Goal: Information Seeking & Learning: Learn about a topic

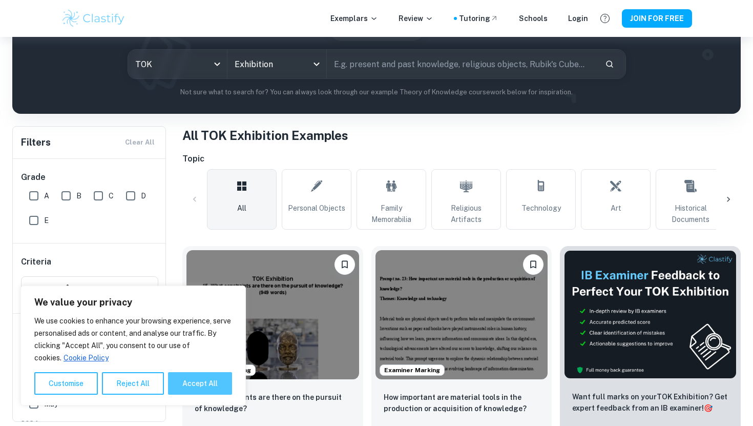
click at [201, 380] on button "Accept All" at bounding box center [200, 383] width 64 height 23
checkbox input "true"
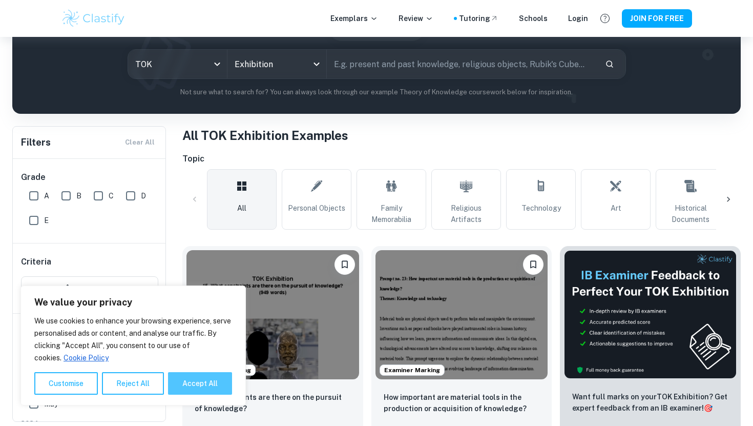
checkbox input "true"
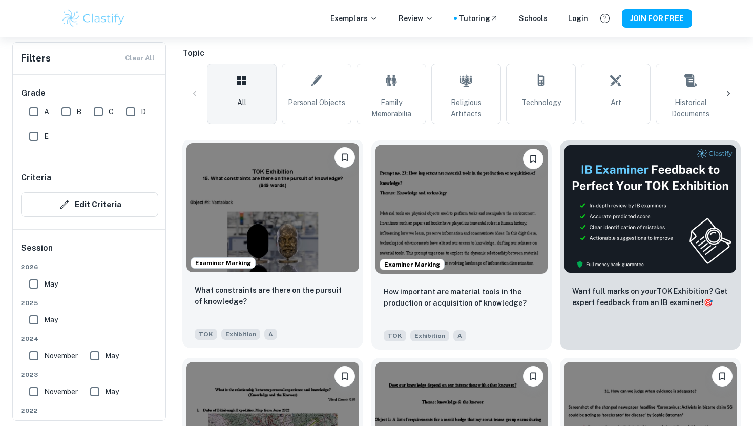
scroll to position [223, 0]
click at [262, 216] on img at bounding box center [272, 206] width 173 height 129
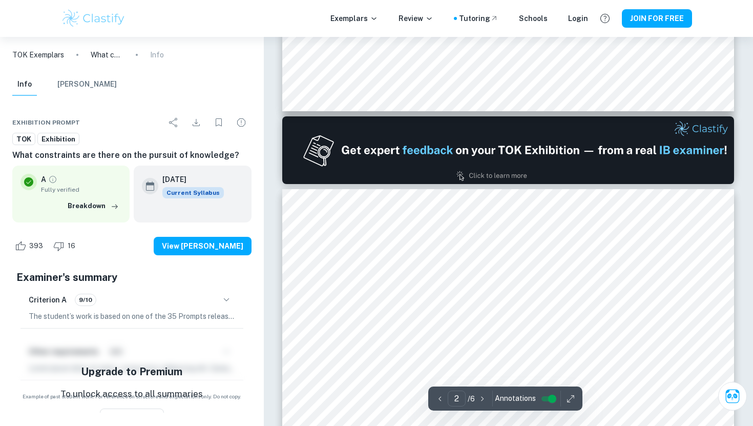
type input "1"
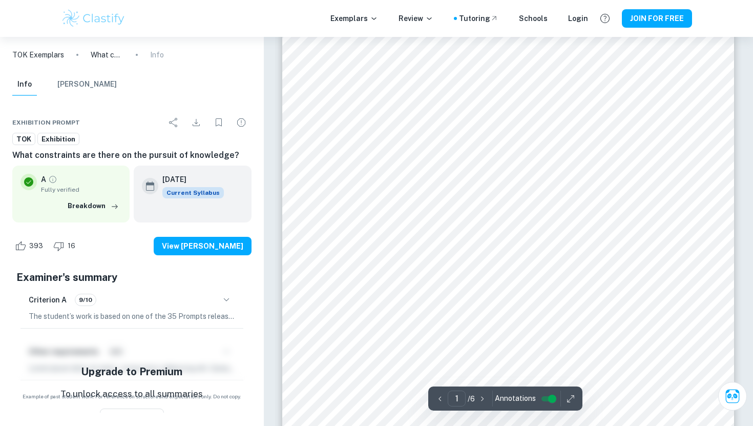
scroll to position [73, 0]
click at [563, 398] on button "button" at bounding box center [570, 398] width 15 height 16
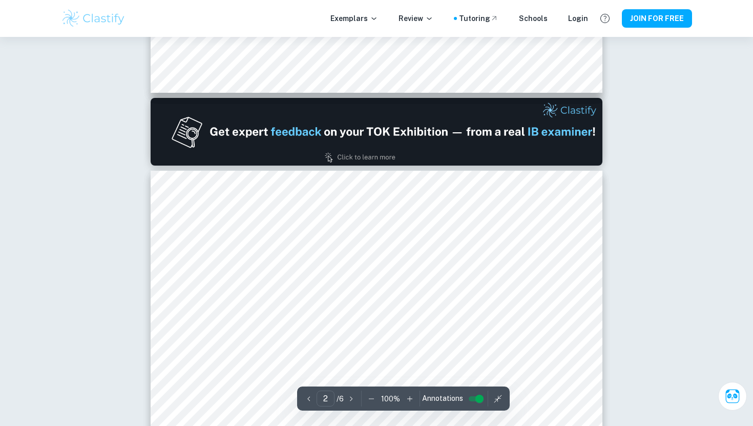
scroll to position [541, 0]
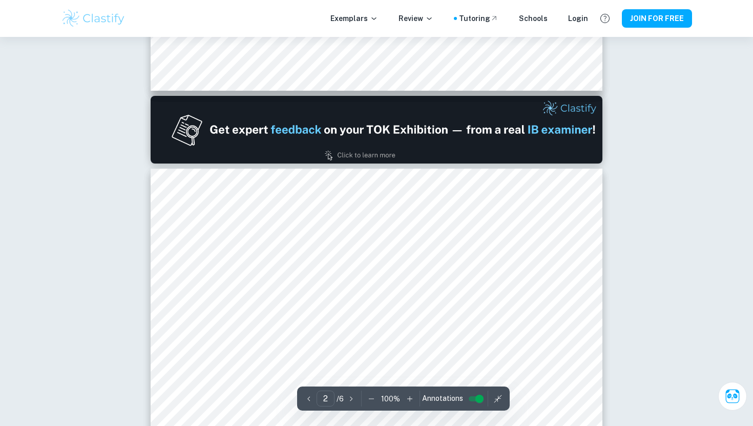
type input "1"
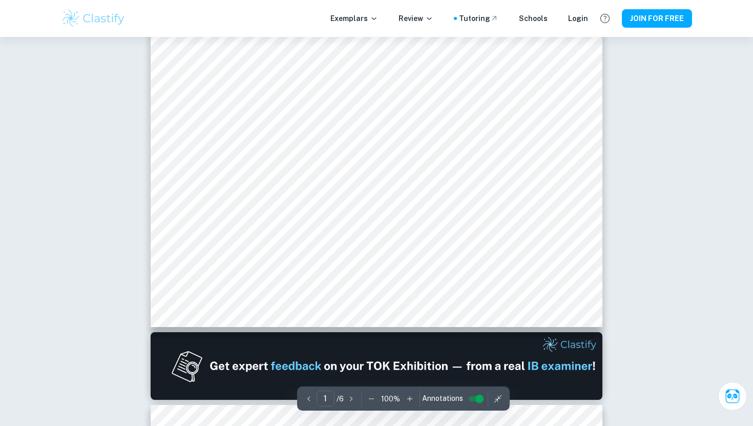
scroll to position [305, 0]
